Goal: Use online tool/utility: Utilize a website feature to perform a specific function

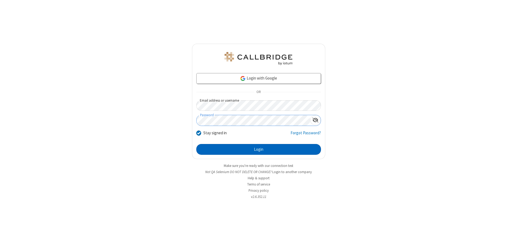
click at [258, 149] on button "Login" at bounding box center [258, 149] width 125 height 11
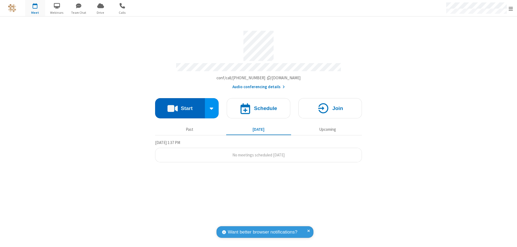
click at [180, 106] on button "Start" at bounding box center [180, 108] width 50 height 20
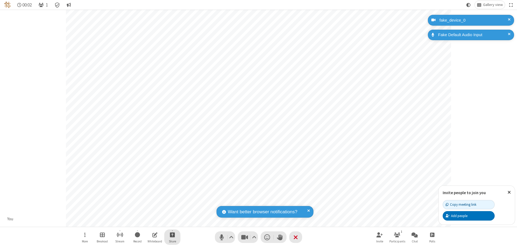
click at [172, 234] on span "Start sharing" at bounding box center [172, 234] width 5 height 7
click at [172, 201] on span "Share additional camera" at bounding box center [176, 202] width 40 height 5
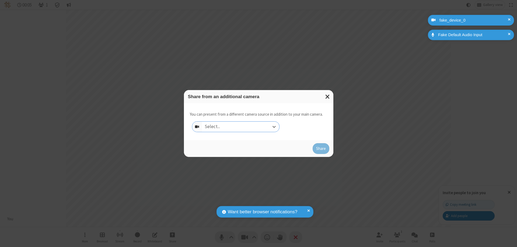
click at [240, 127] on div "Select..." at bounding box center [240, 126] width 77 height 10
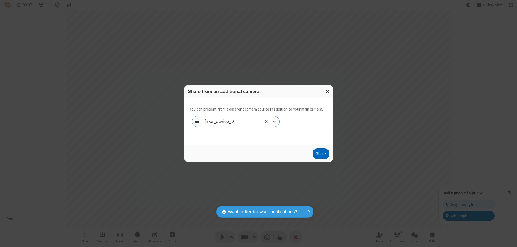
click at [321, 155] on button "Share" at bounding box center [321, 153] width 17 height 11
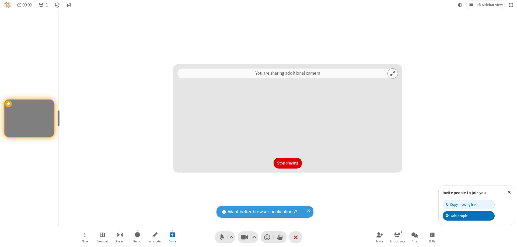
click at [288, 163] on button "Stop sharing" at bounding box center [288, 162] width 28 height 11
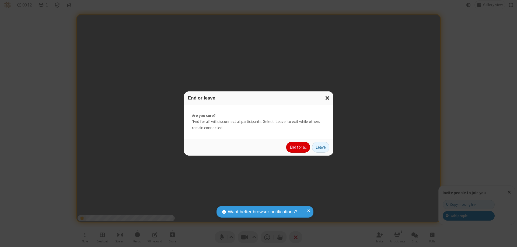
click at [298, 147] on button "End for all" at bounding box center [298, 147] width 24 height 11
